Goal: Find specific page/section: Find specific page/section

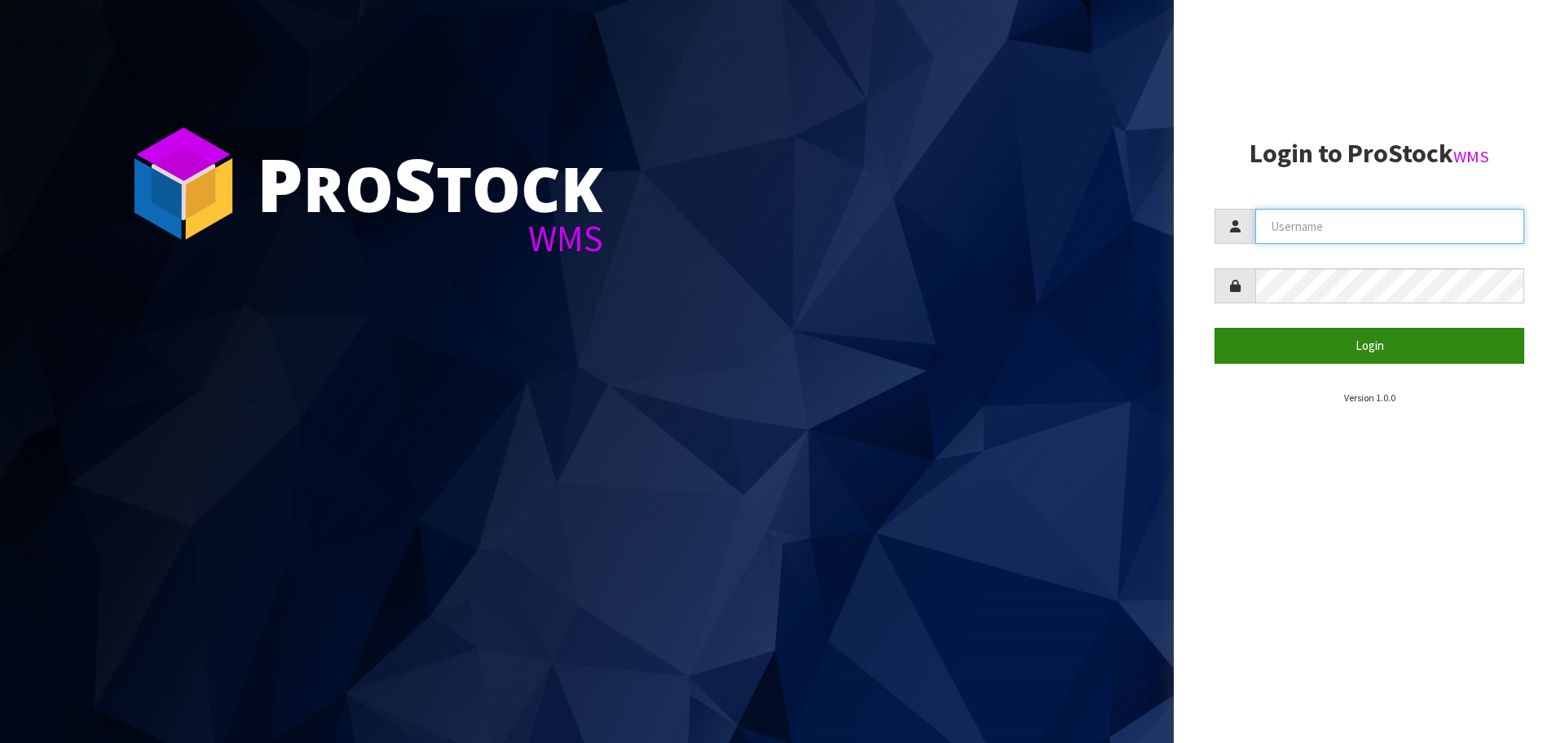
type input "[EMAIL_ADDRESS][DOMAIN_NAME]"
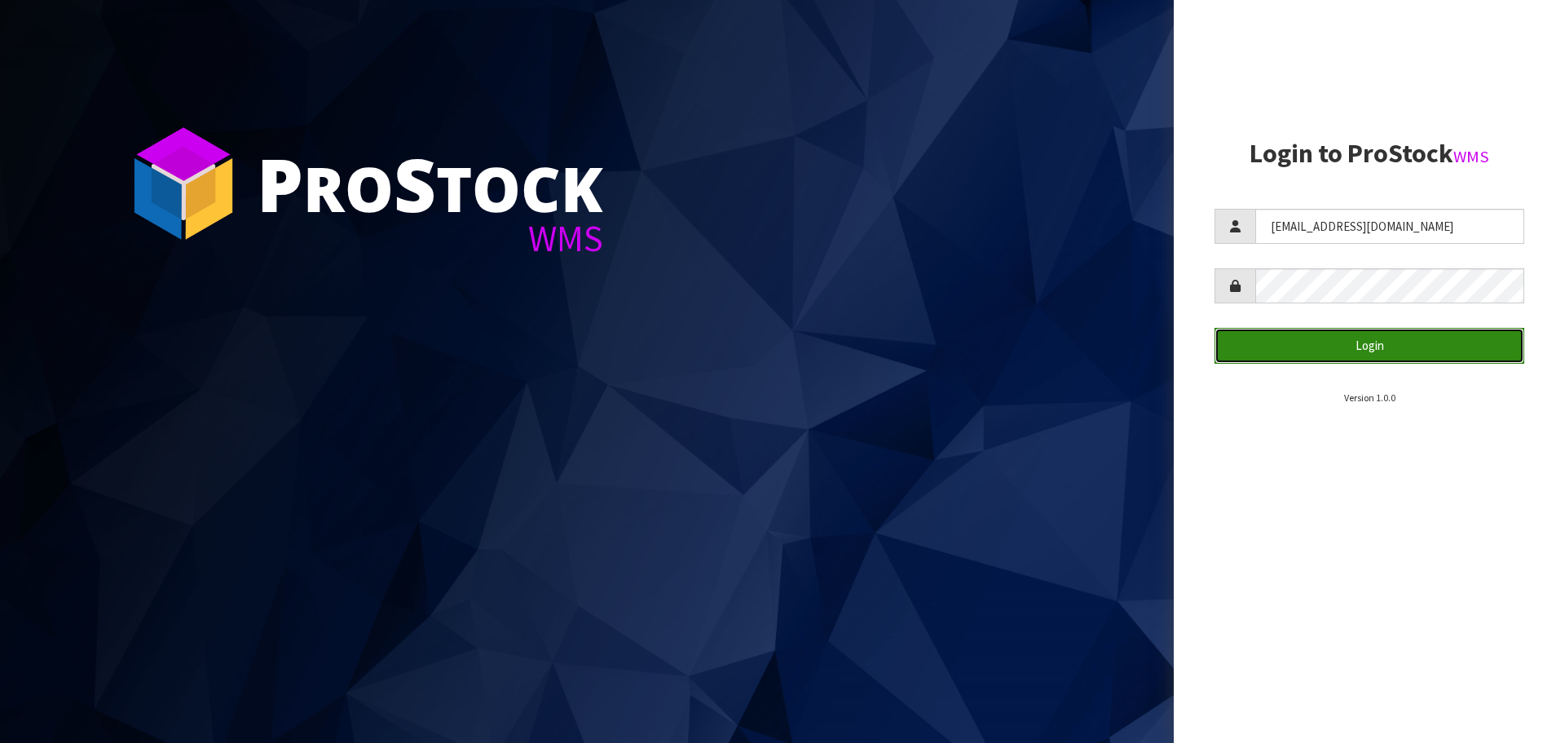
click at [1366, 342] on button "Login" at bounding box center [1370, 345] width 310 height 35
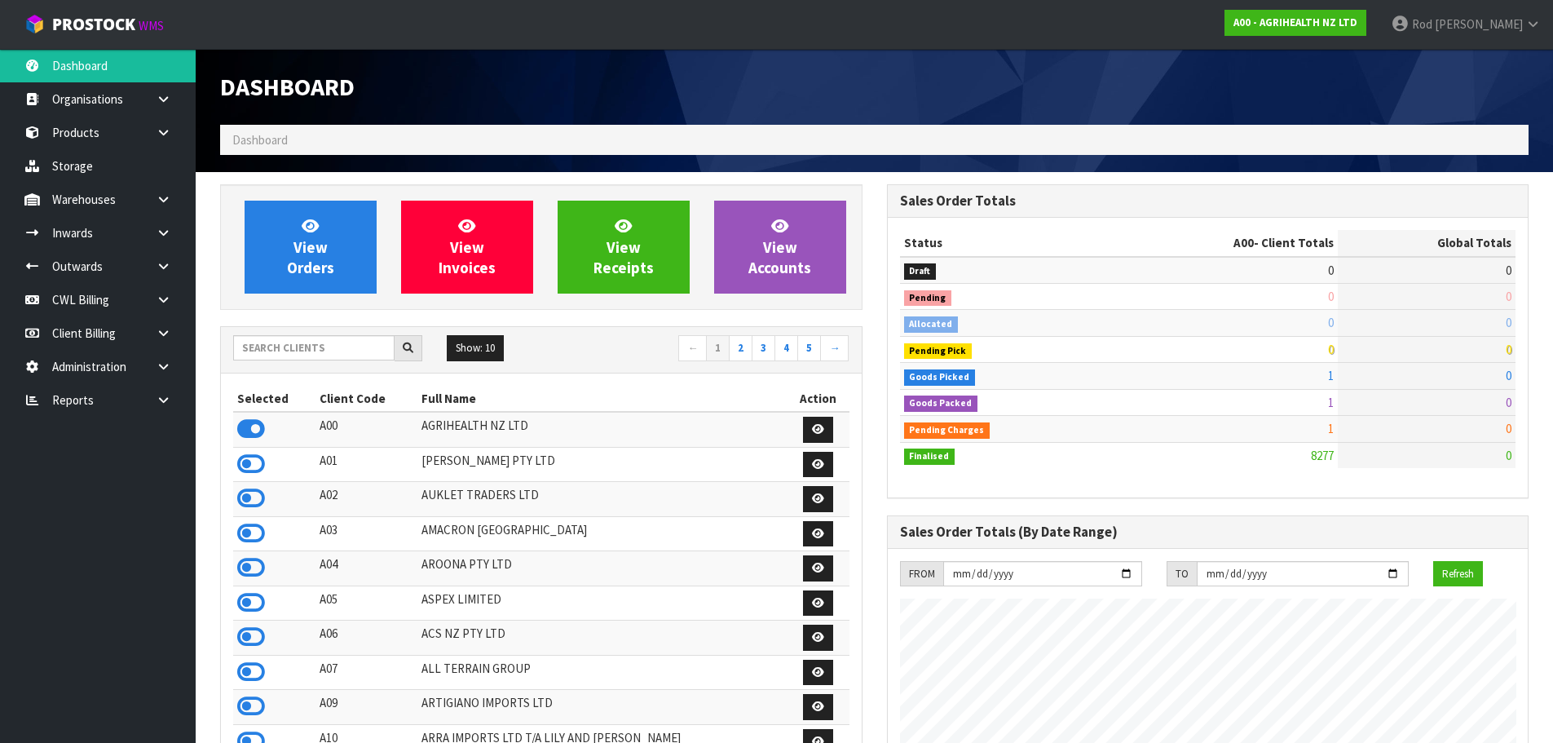
scroll to position [1235, 666]
click at [166, 399] on icon at bounding box center [163, 400] width 15 height 12
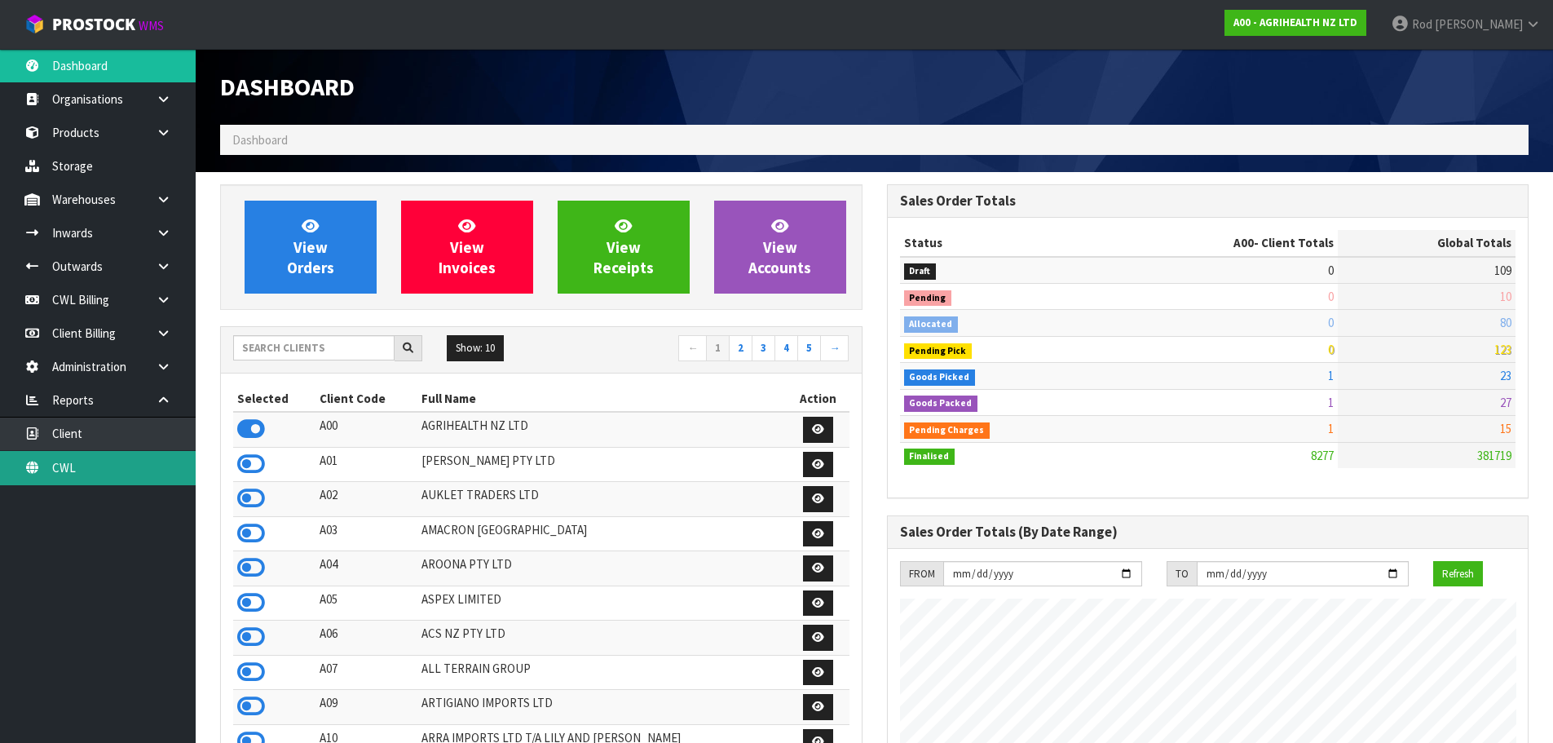
click at [70, 461] on link "CWL" at bounding box center [98, 467] width 196 height 33
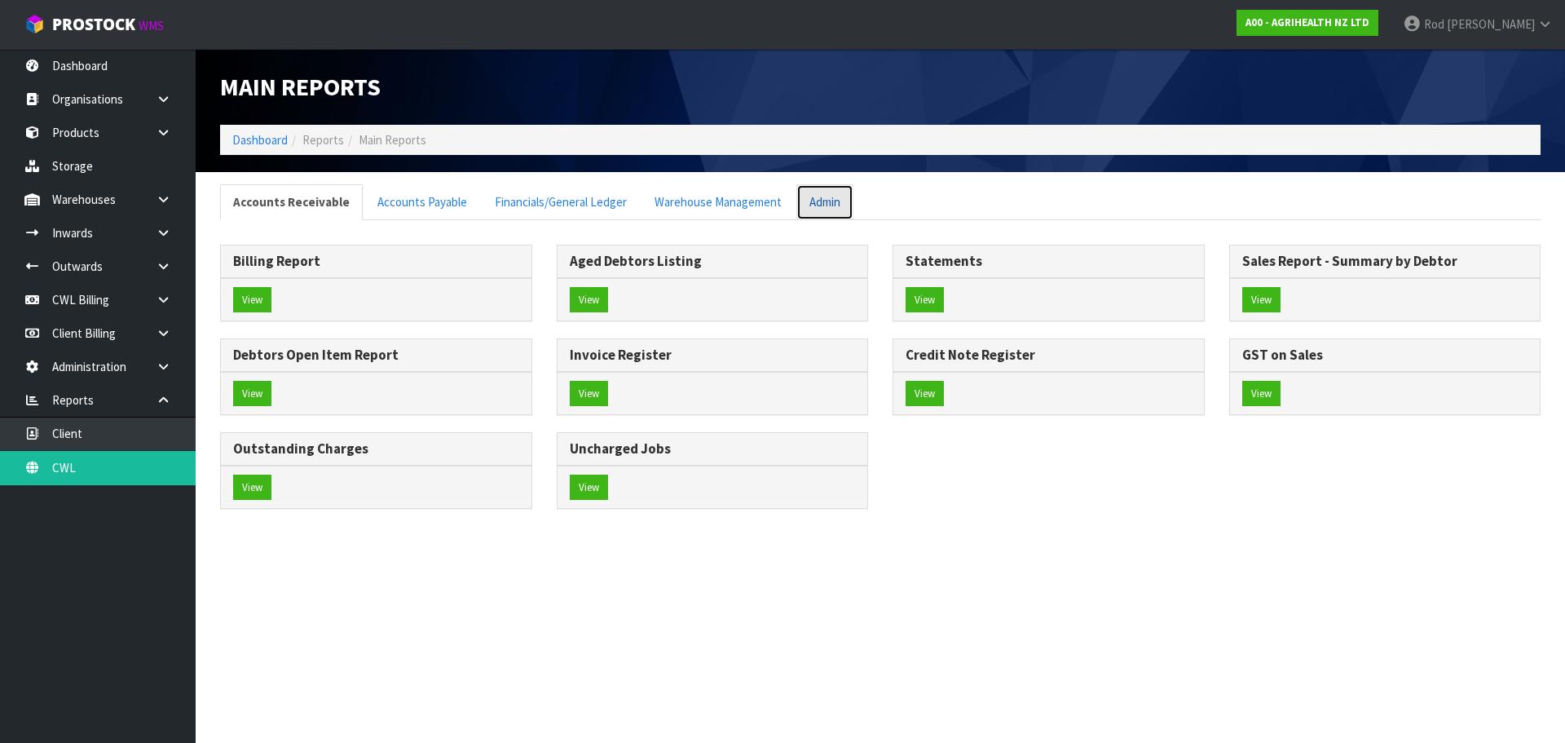
drag, startPoint x: 812, startPoint y: 209, endPoint x: 820, endPoint y: 208, distance: 8.2
click at [814, 209] on link "Admin" at bounding box center [825, 201] width 57 height 35
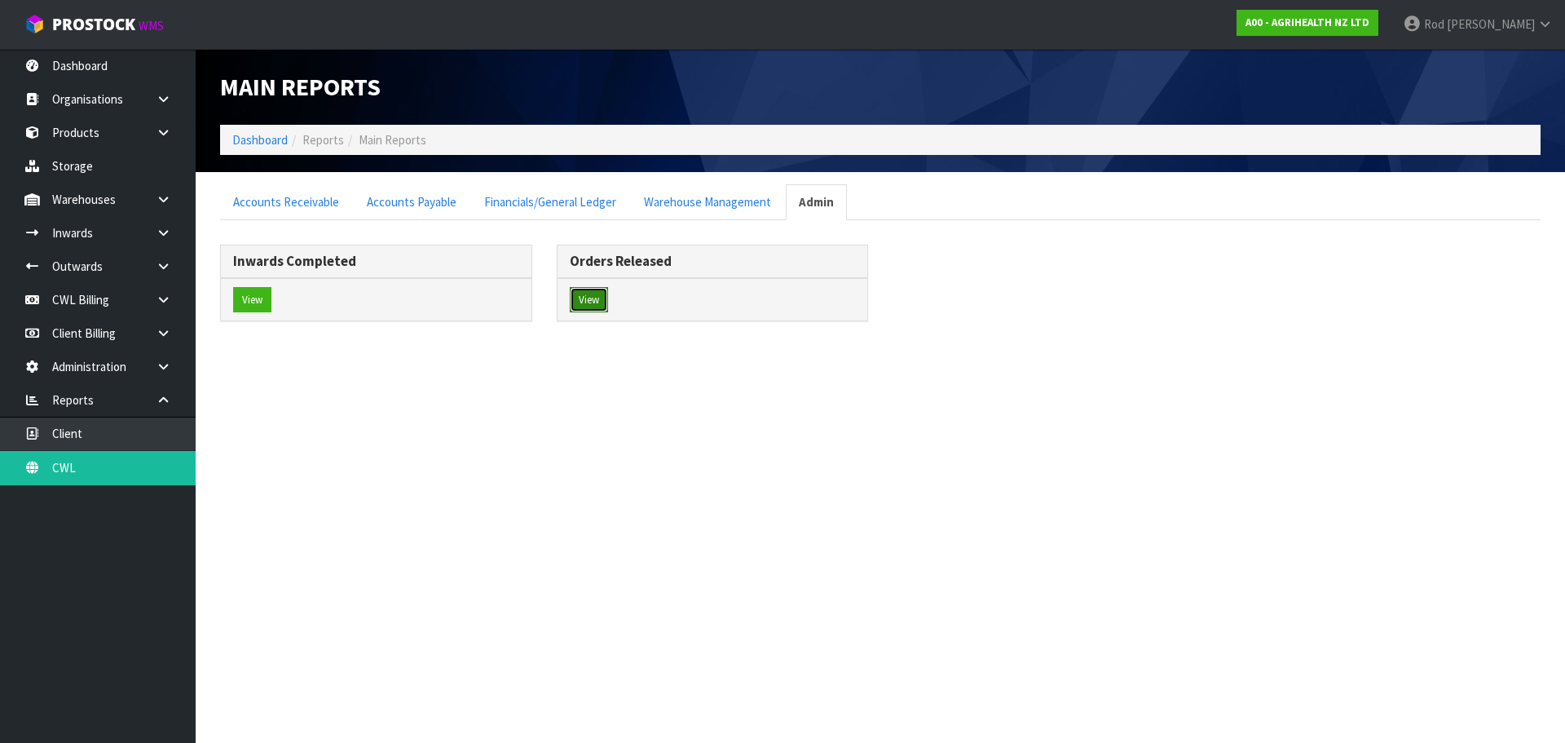
click at [581, 305] on button "View" at bounding box center [589, 300] width 38 height 26
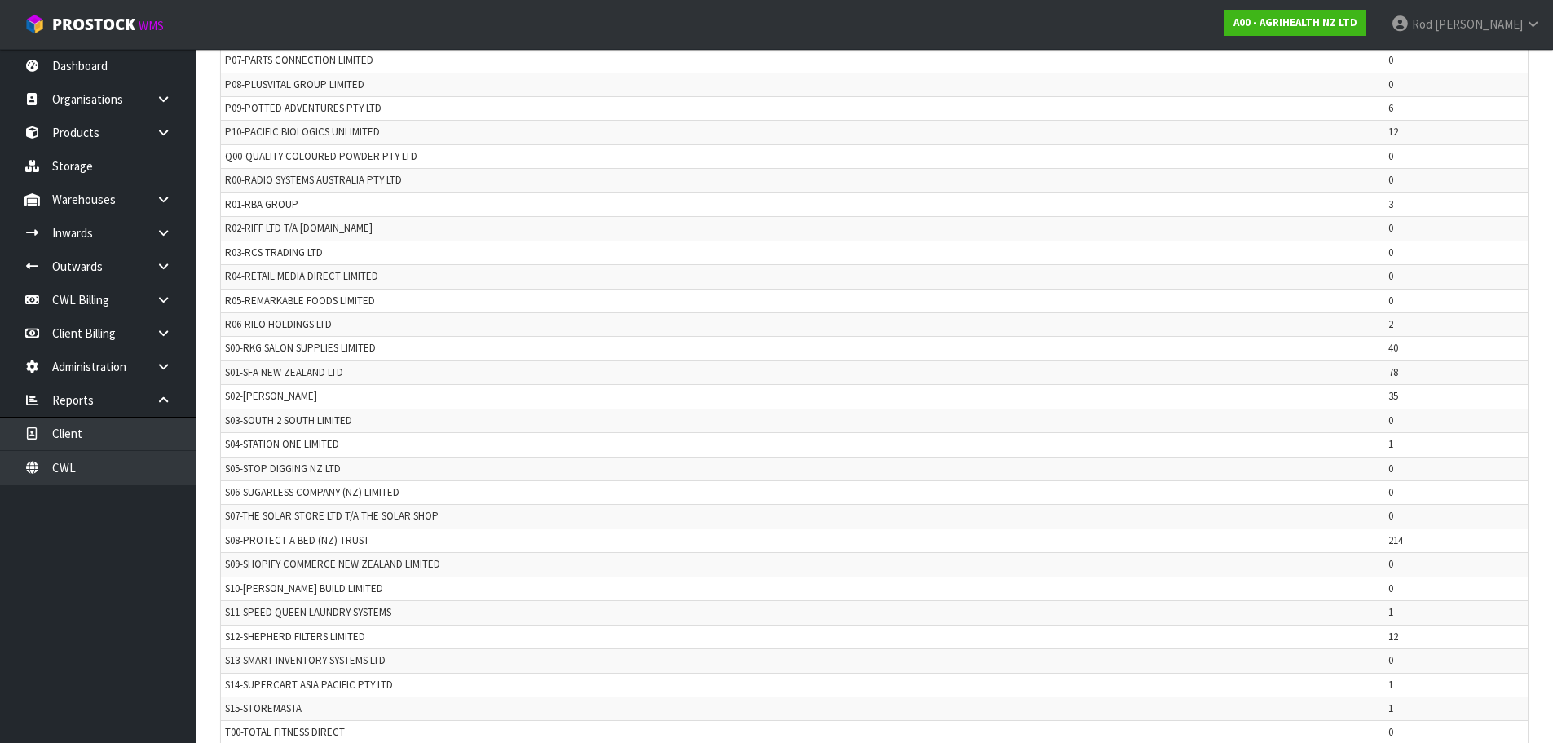
scroll to position [3186, 0]
